Goal: Transaction & Acquisition: Obtain resource

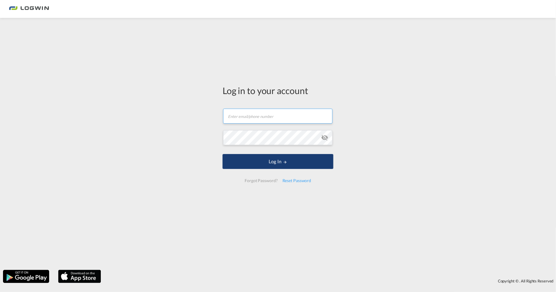
type input "[PERSON_NAME][EMAIL_ADDRESS][DOMAIN_NAME]"
click at [267, 164] on button "Log In" at bounding box center [278, 161] width 111 height 15
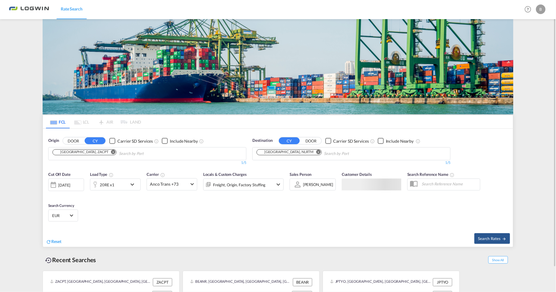
click at [130, 151] on input "Chips input." at bounding box center [147, 154] width 57 height 10
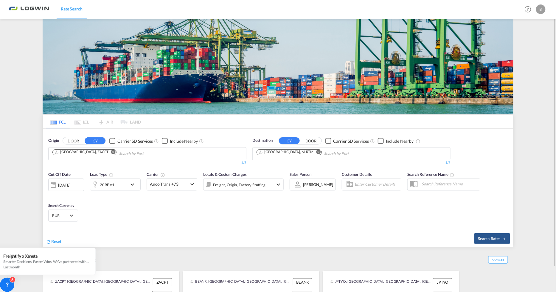
click at [111, 151] on md-icon "Remove" at bounding box center [113, 152] width 4 height 4
click at [317, 151] on md-icon "Remove" at bounding box center [319, 152] width 4 height 4
click at [132, 154] on body "Rate Search Rate Search Help Resources Product Release B My Profile Logout FCL …" at bounding box center [278, 146] width 556 height 292
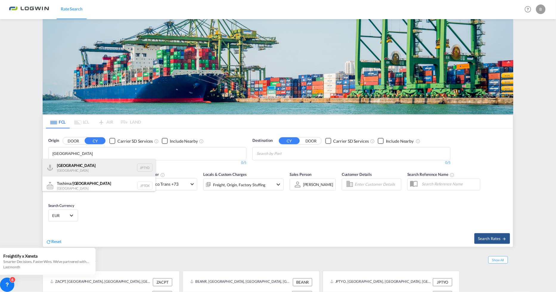
type input "[GEOGRAPHIC_DATA]"
click at [93, 170] on div "Tokyo [GEOGRAPHIC_DATA] JPTYO" at bounding box center [98, 168] width 113 height 18
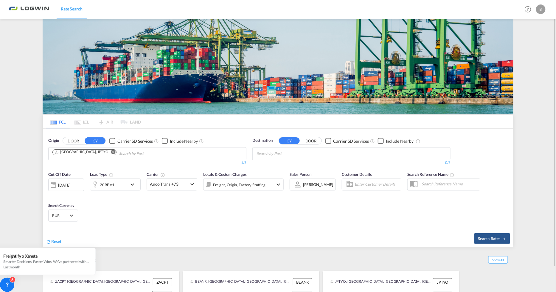
click at [294, 156] on body "Rate Search Rate Search Help Resources Product Release B My Profile Logout FCL …" at bounding box center [278, 146] width 556 height 292
type input "[GEOGRAPHIC_DATA]"
click at [275, 164] on div "Singapore [GEOGRAPHIC_DATA] [GEOGRAPHIC_DATA]" at bounding box center [303, 168] width 113 height 18
click at [133, 186] on md-icon "icon-chevron-down" at bounding box center [134, 184] width 10 height 7
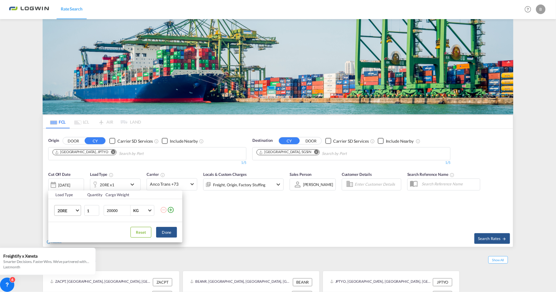
click at [78, 211] on md-select-value "20RE" at bounding box center [69, 210] width 24 height 10
click at [71, 179] on md-option "20GP" at bounding box center [73, 179] width 41 height 14
click at [173, 232] on button "Done" at bounding box center [166, 232] width 21 height 11
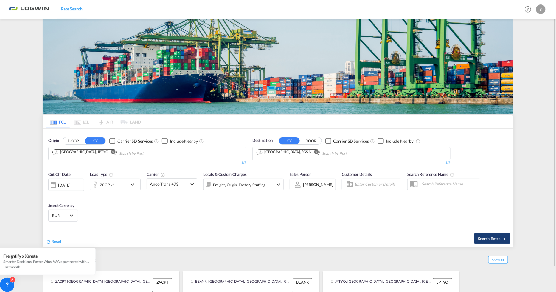
click at [495, 240] on span "Search Rates" at bounding box center [492, 238] width 29 height 5
type input "JPTYO to SGSIN / [DATE]"
